Goal: Find specific page/section: Find specific page/section

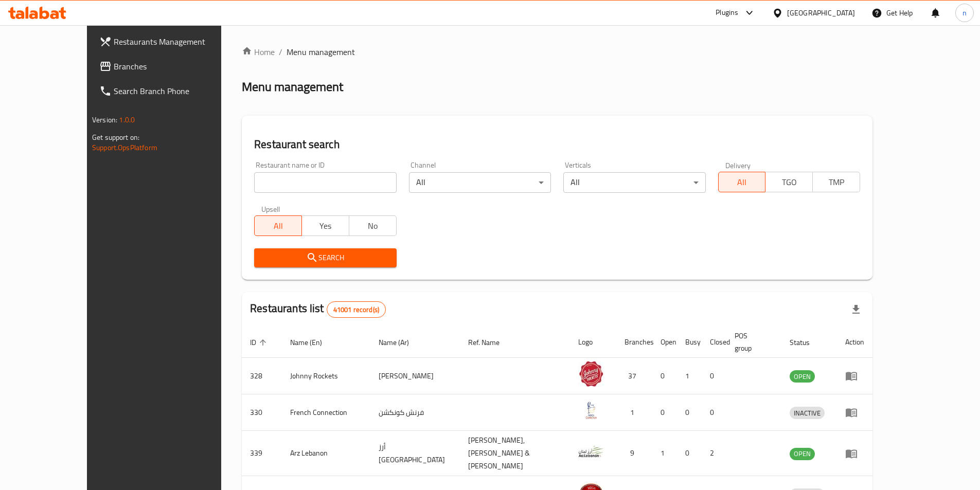
click at [315, 193] on div "Restaurant name or ID Restaurant name or ID" at bounding box center [325, 177] width 154 height 44
click at [114, 67] on span "Branches" at bounding box center [178, 66] width 129 height 12
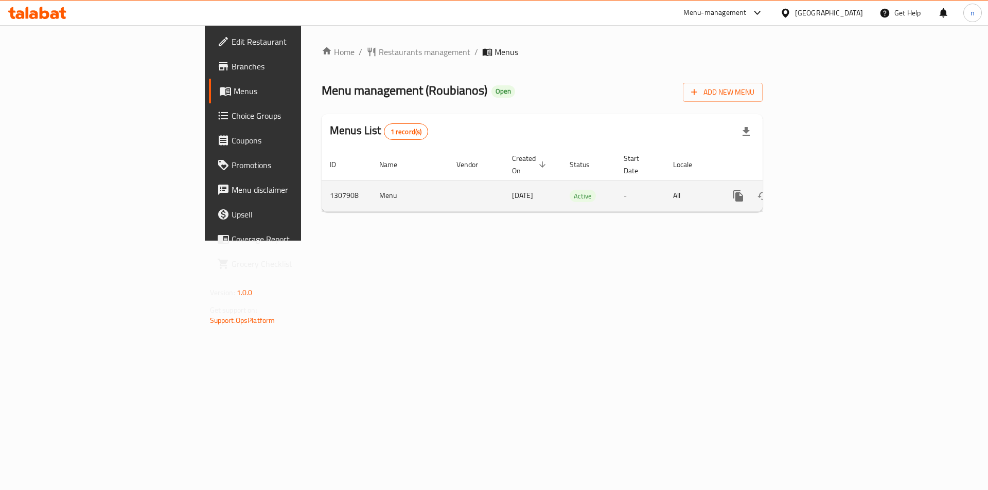
click at [825, 185] on link "enhanced table" at bounding box center [812, 196] width 25 height 25
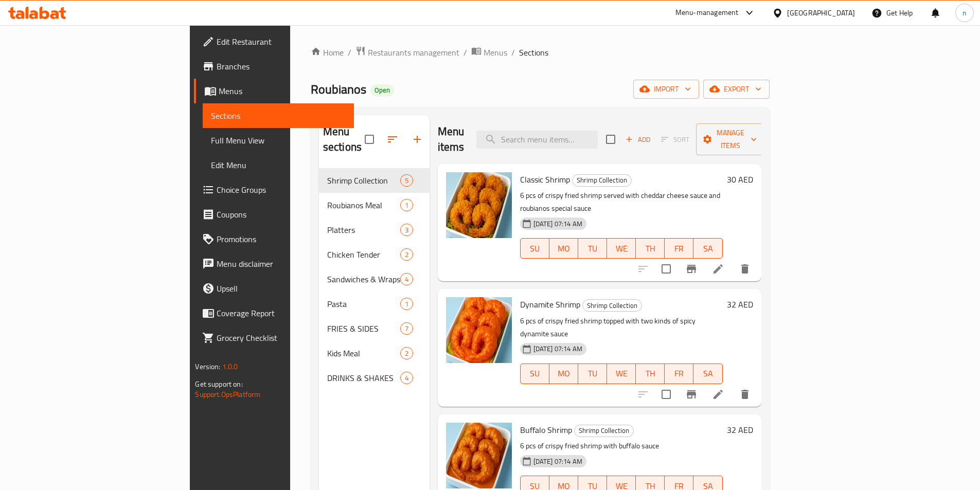
click at [219, 89] on span "Menus" at bounding box center [282, 91] width 127 height 12
